Goal: Information Seeking & Learning: Learn about a topic

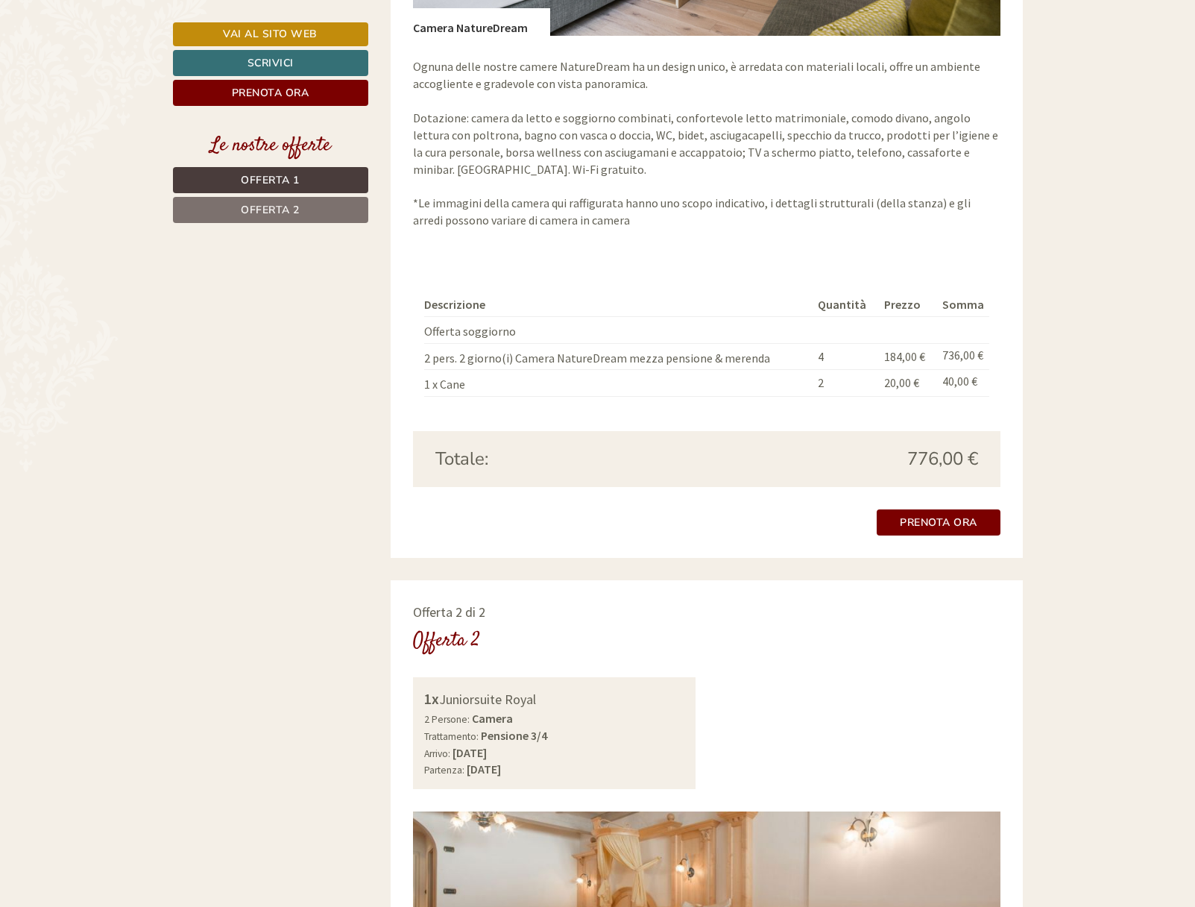
scroll to position [1141, 0]
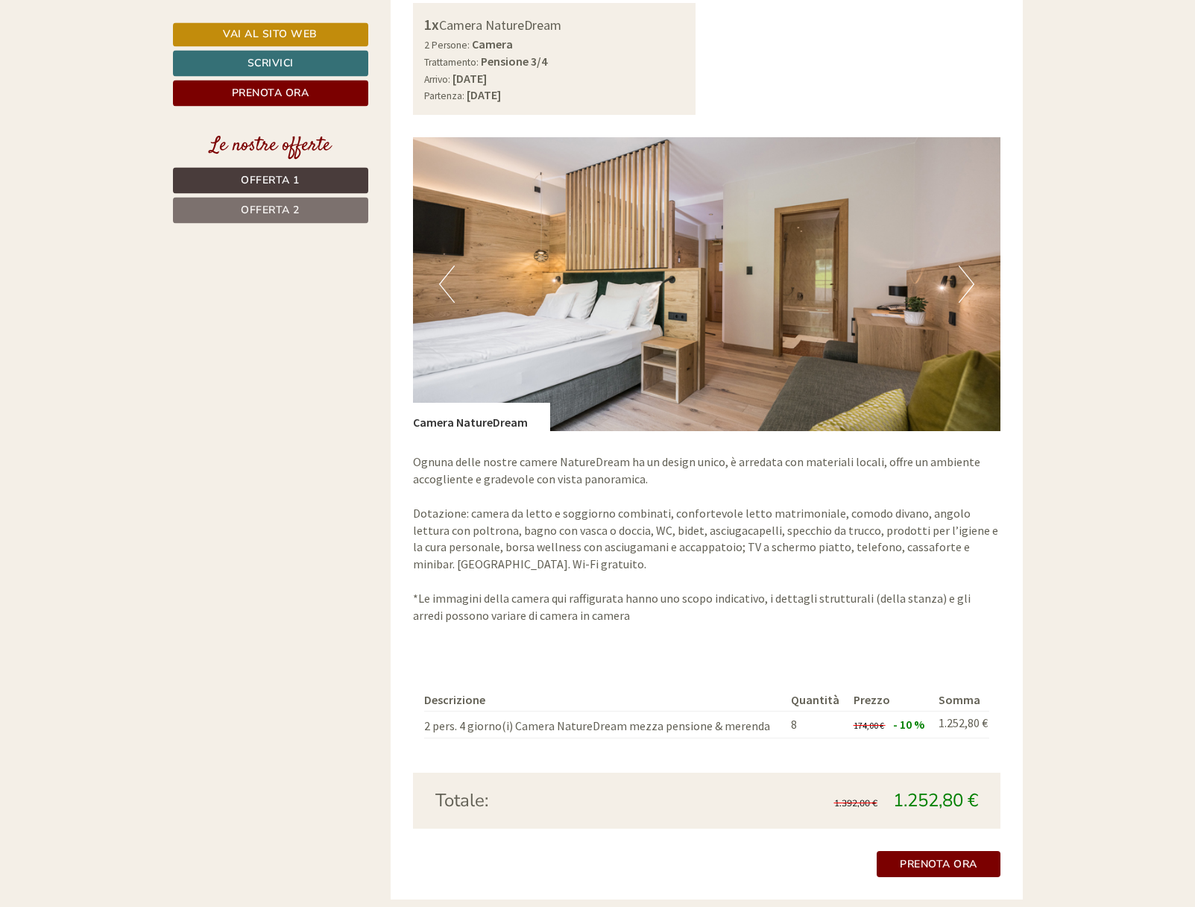
scroll to position [2053, 0]
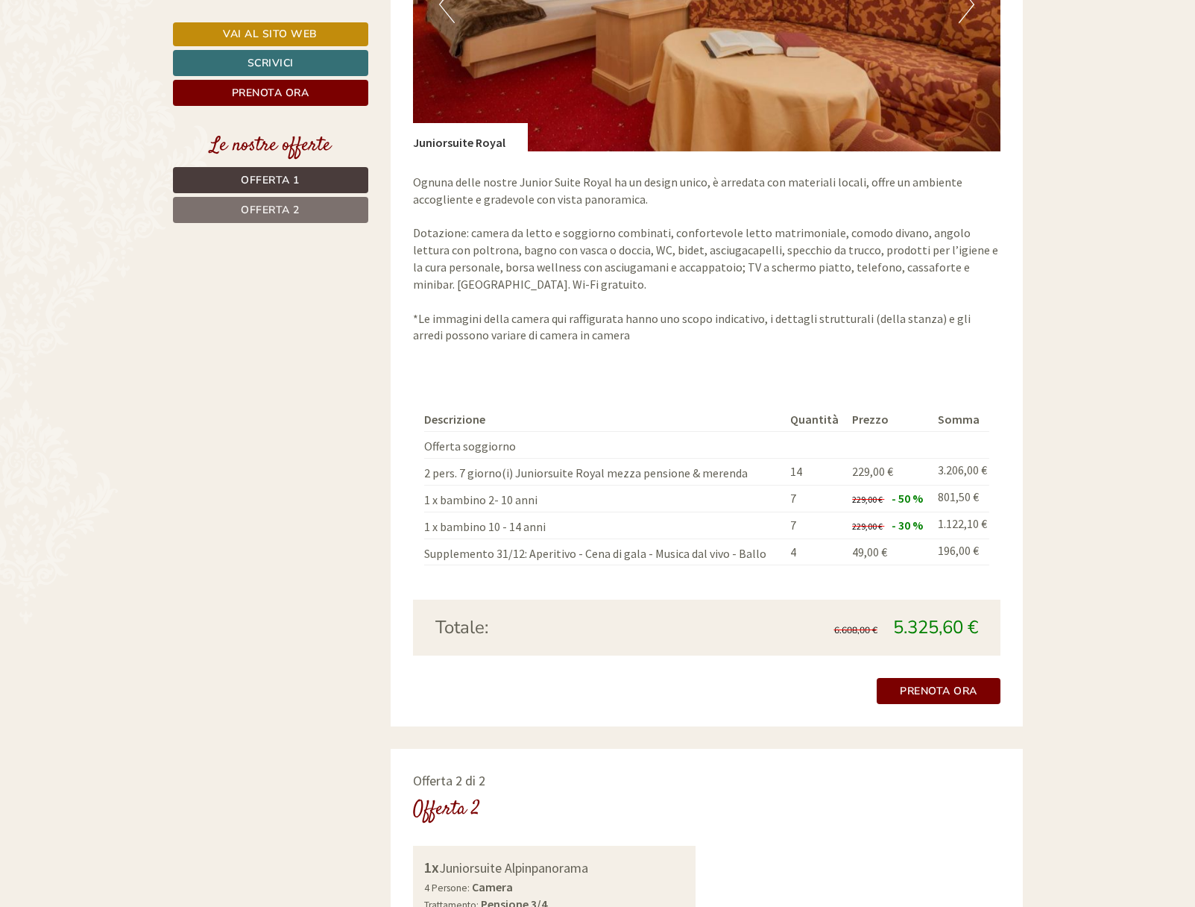
click at [526, 511] on td "1 x bambino 10 - 14 anni" at bounding box center [604, 524] width 360 height 27
click at [520, 511] on td "1 x bambino 10 - 14 anni" at bounding box center [604, 524] width 360 height 27
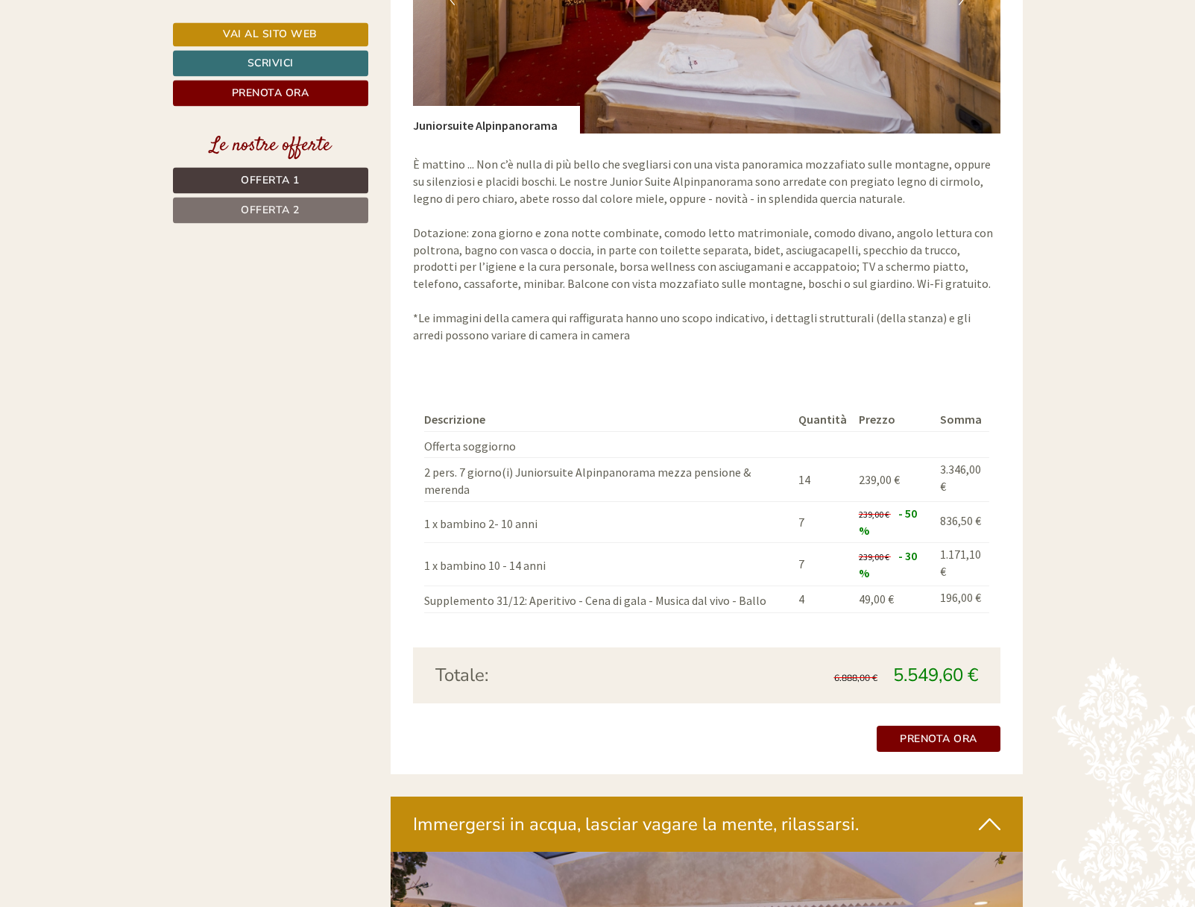
scroll to position [2433, 0]
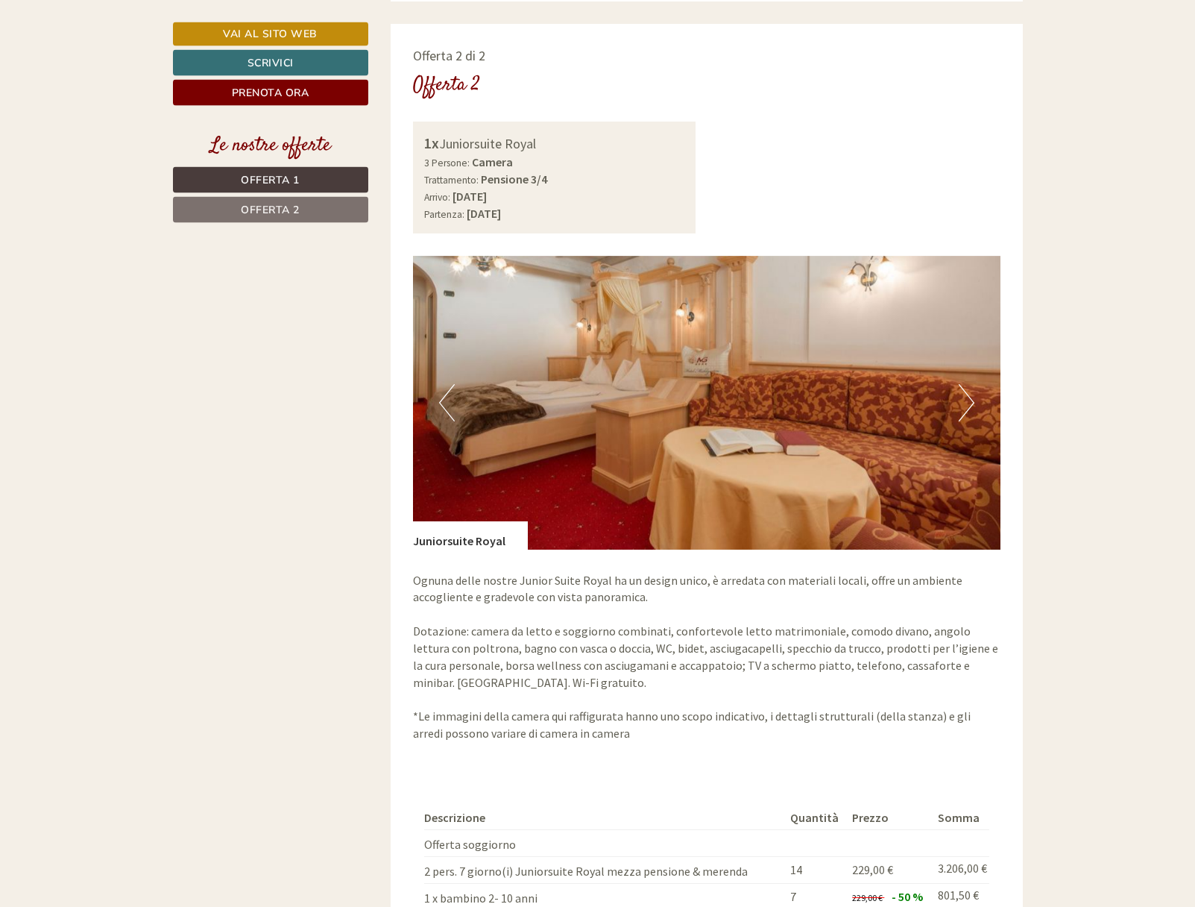
scroll to position [2053, 0]
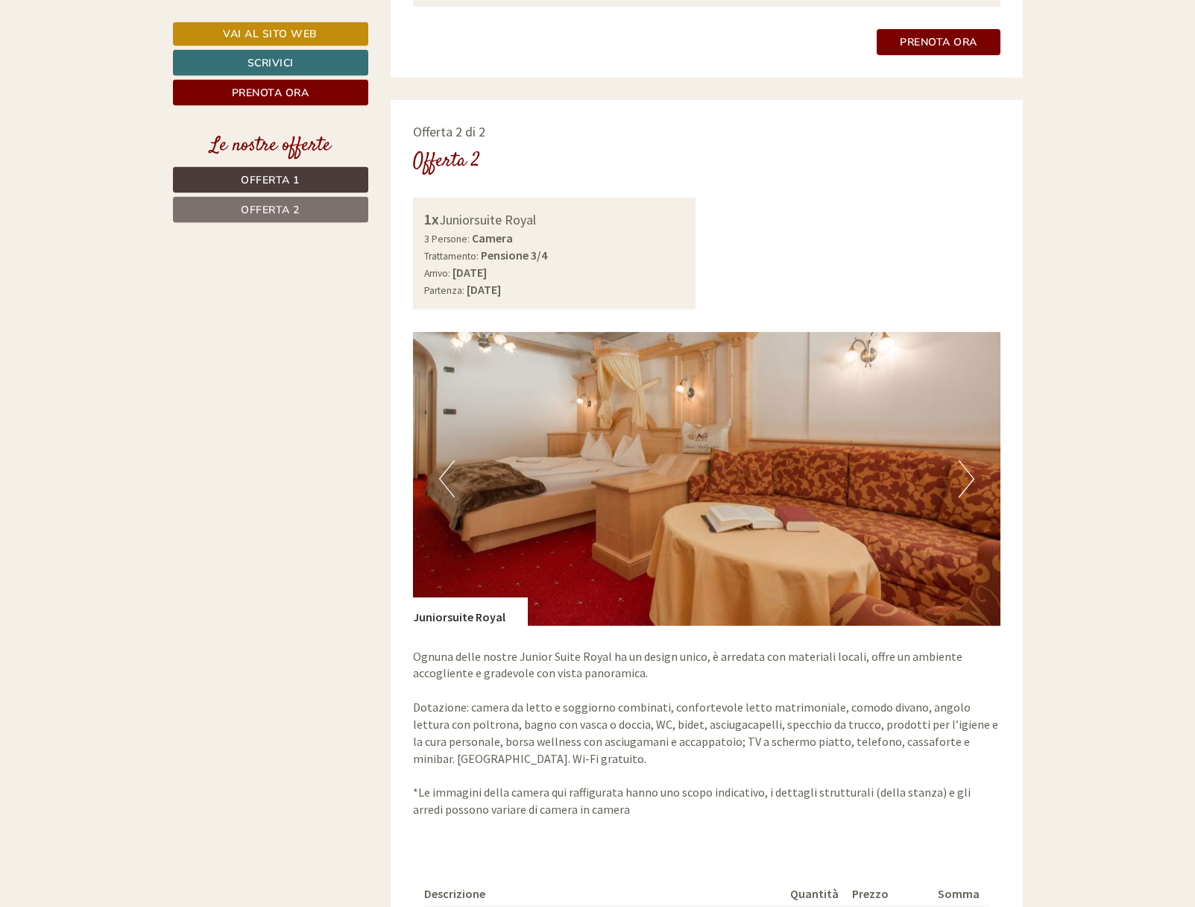
scroll to position [1977, 0]
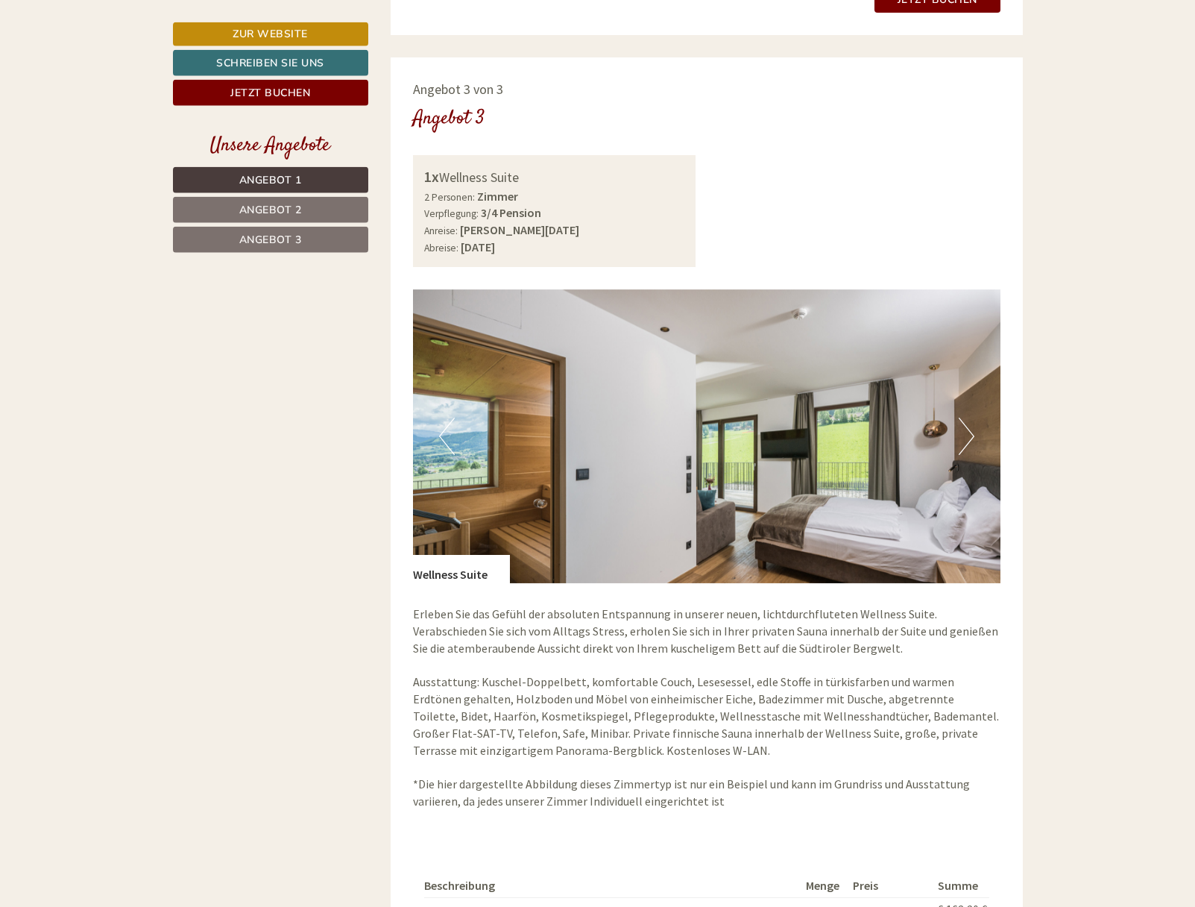
scroll to position [2966, 0]
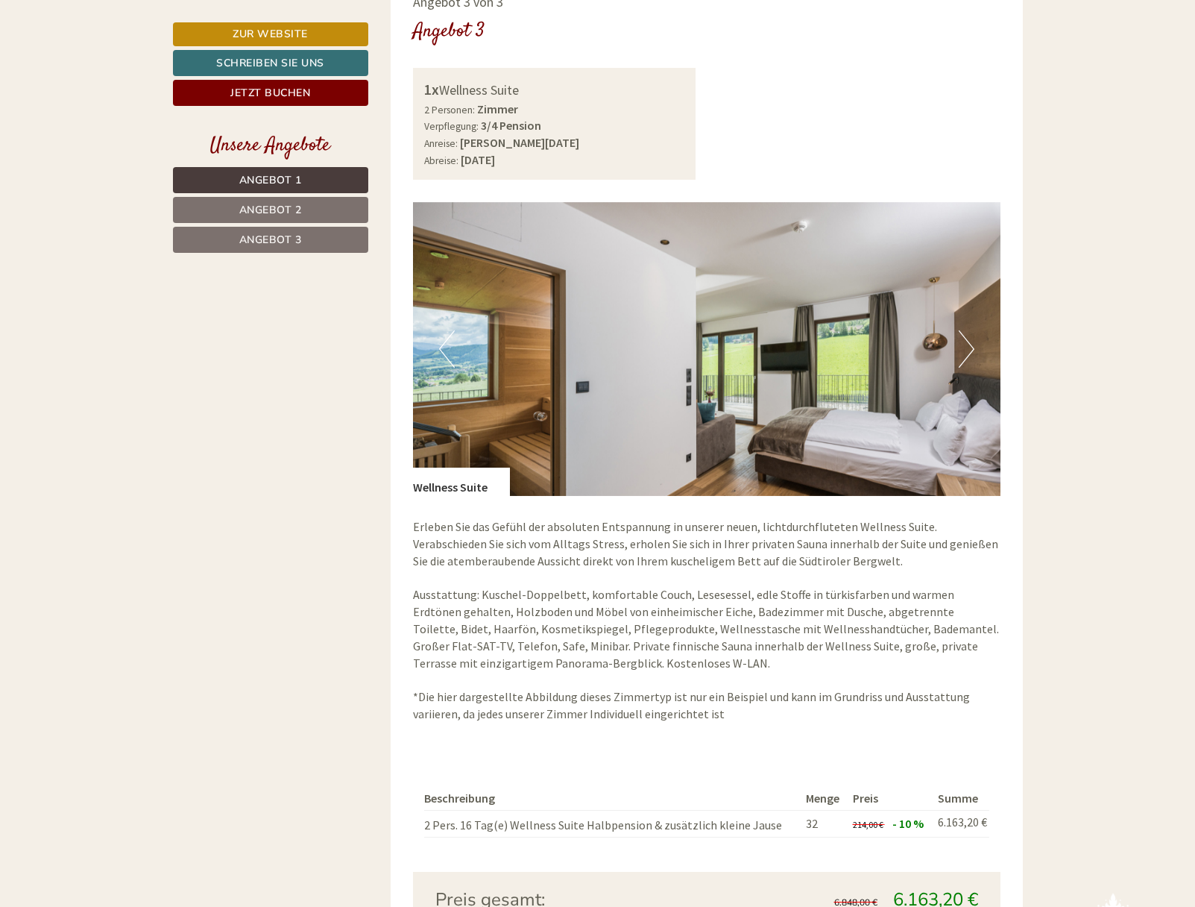
click at [969, 353] on button "Next" at bounding box center [967, 348] width 16 height 37
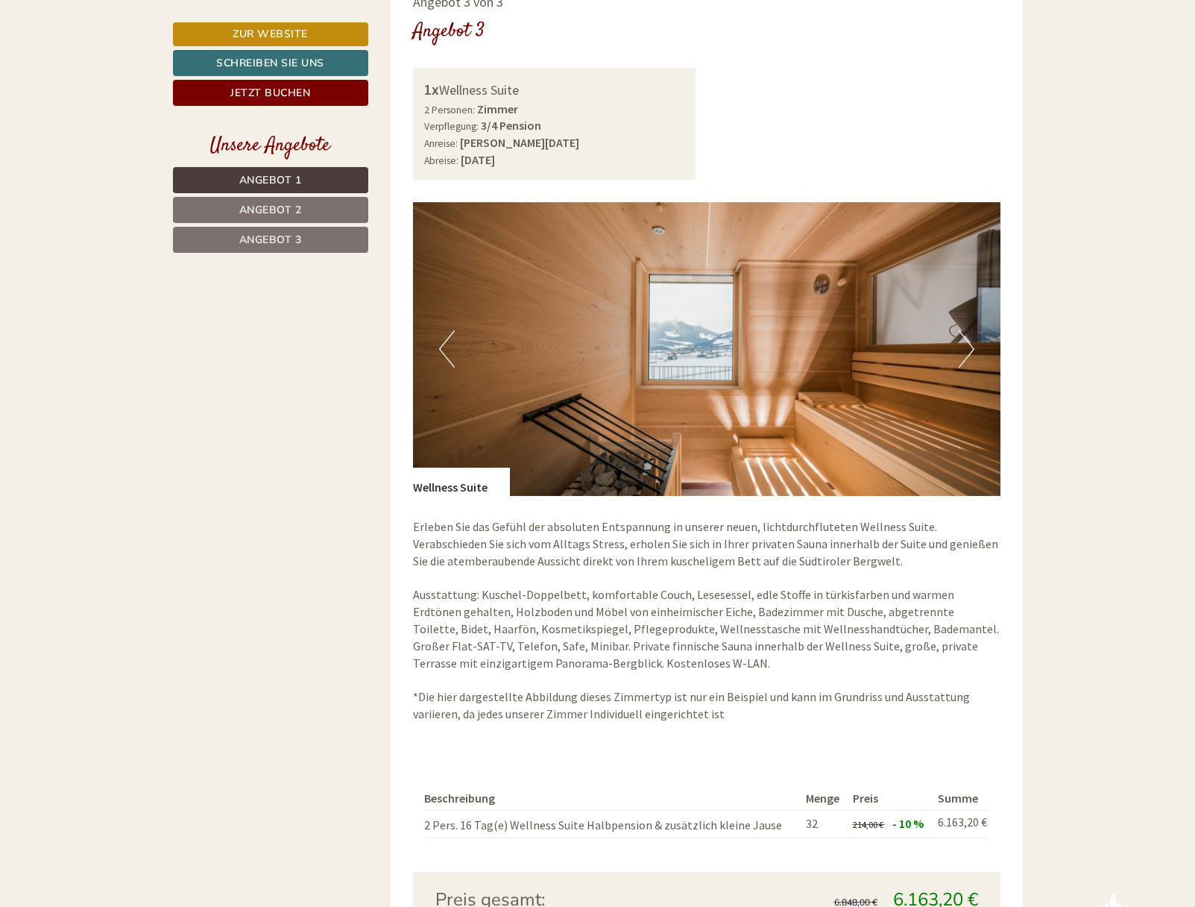
click at [968, 354] on button "Next" at bounding box center [967, 348] width 16 height 37
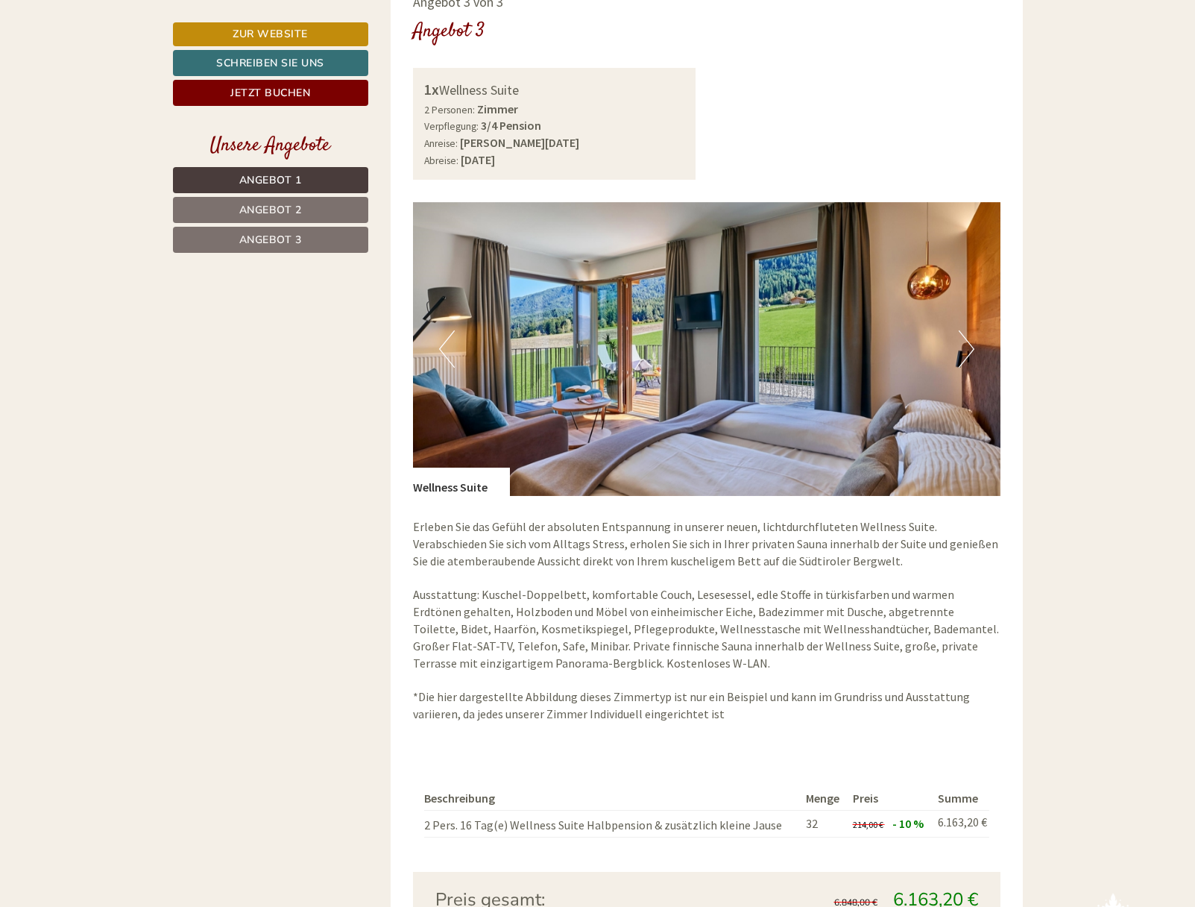
click at [967, 344] on button "Next" at bounding box center [967, 348] width 16 height 37
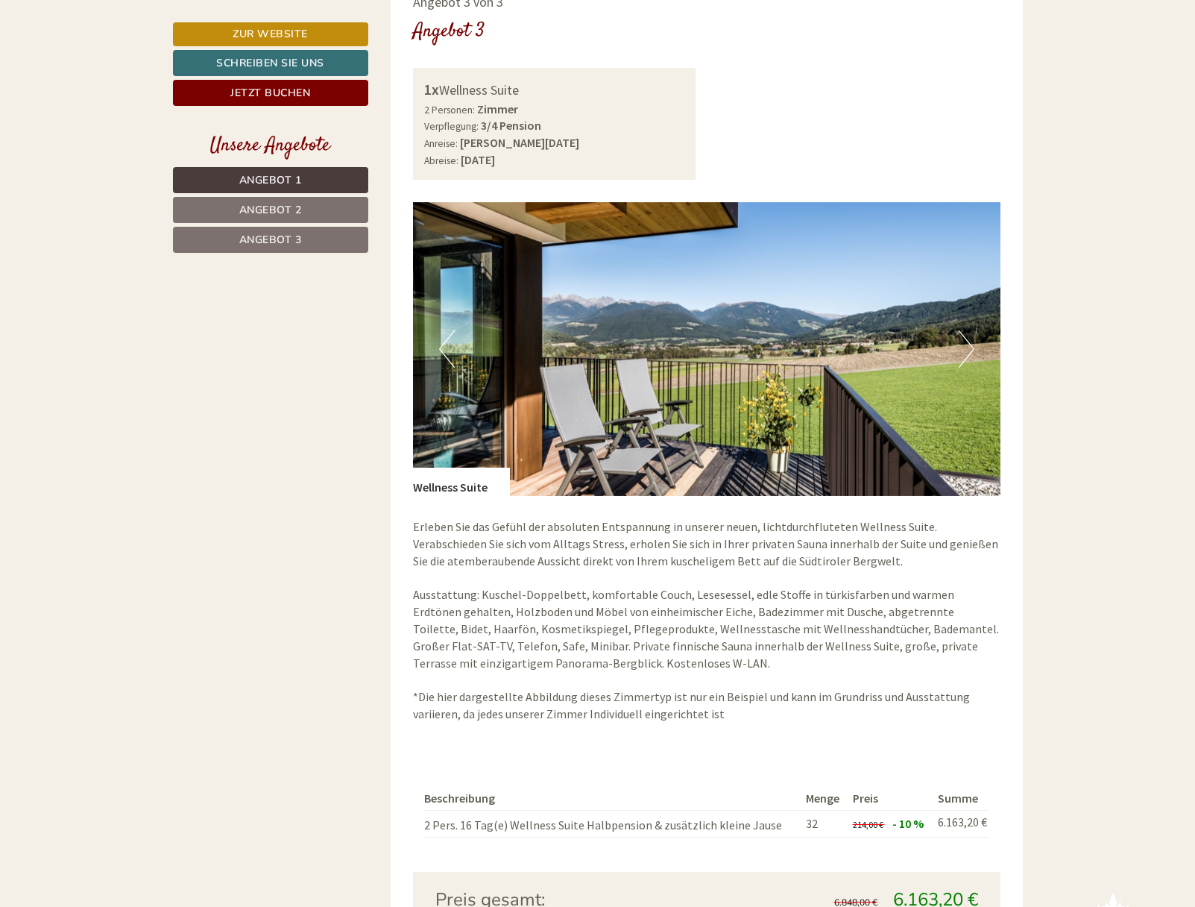
click at [971, 338] on button "Next" at bounding box center [967, 348] width 16 height 37
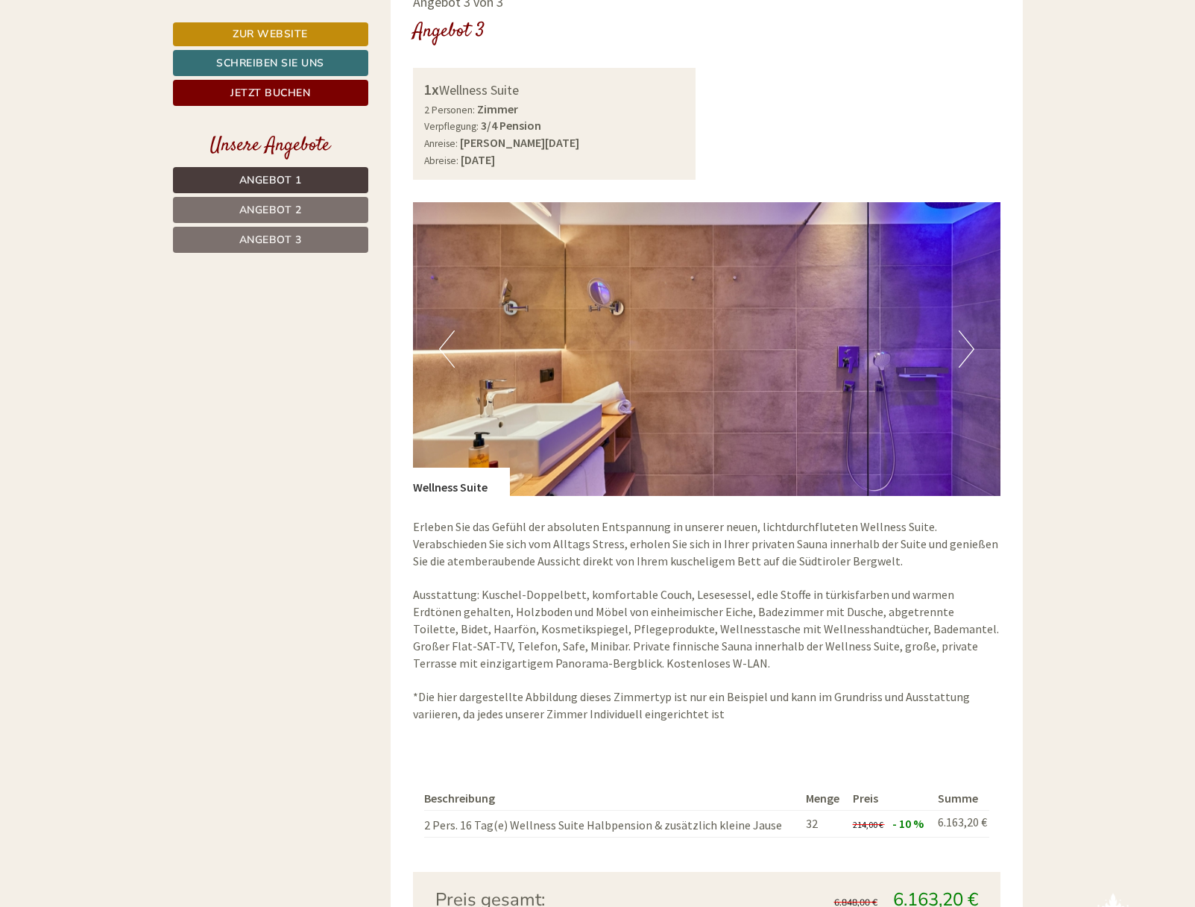
click at [963, 349] on button "Next" at bounding box center [967, 348] width 16 height 37
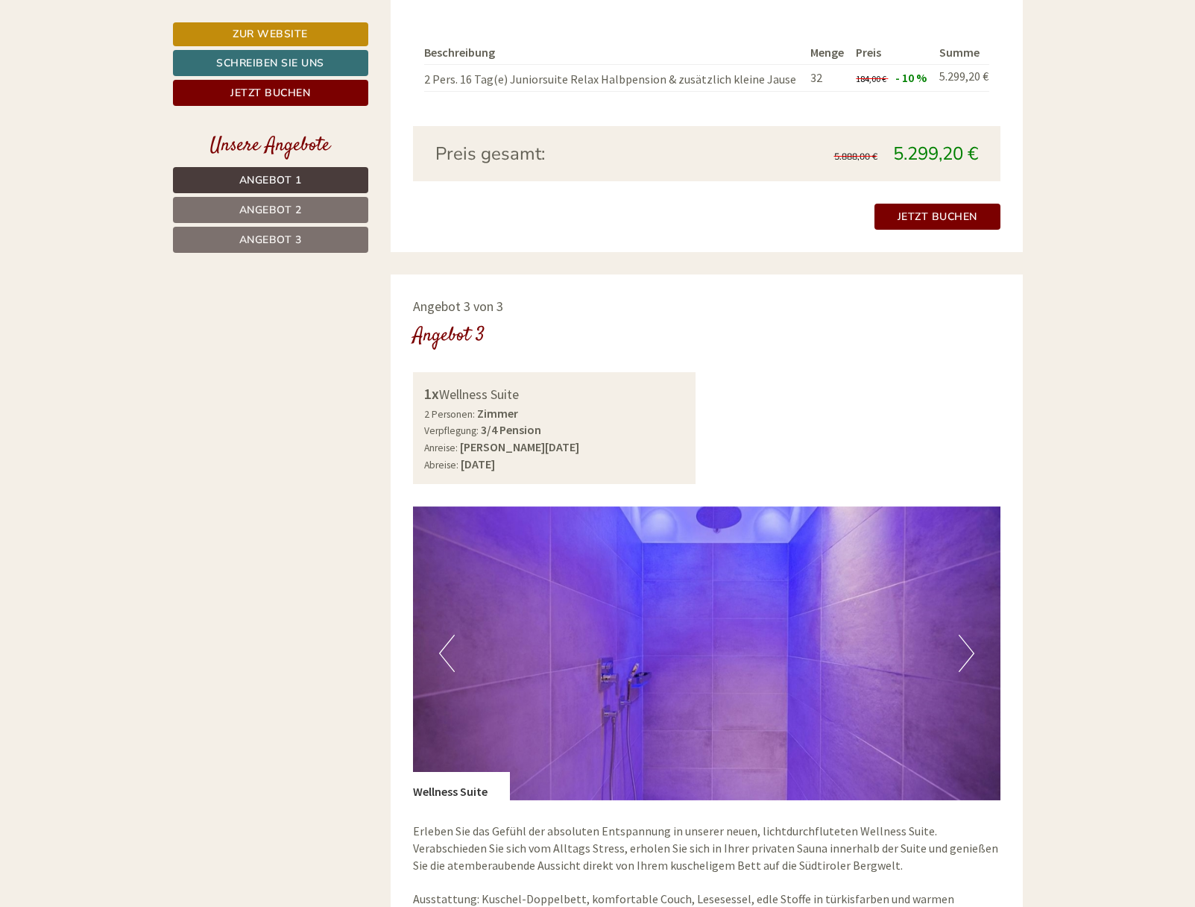
scroll to position [2205, 0]
